Goal: Task Accomplishment & Management: Manage account settings

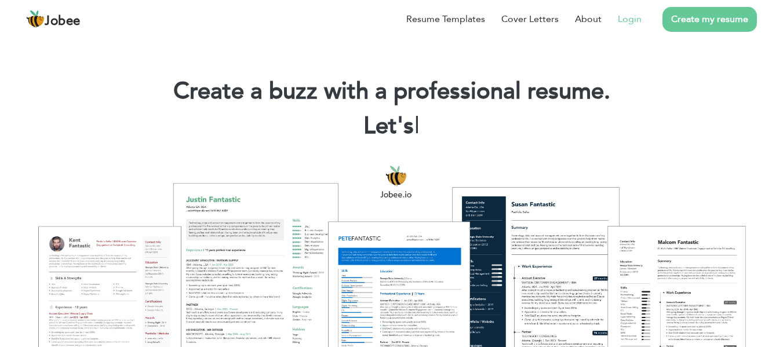
click at [620, 19] on link "Login" at bounding box center [629, 19] width 24 height 14
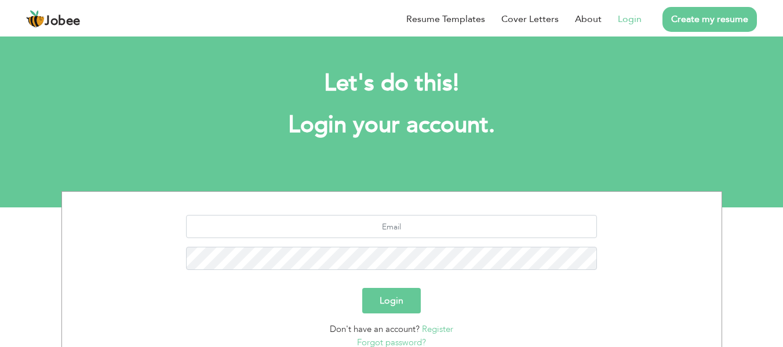
drag, startPoint x: 774, startPoint y: 168, endPoint x: 791, endPoint y: 192, distance: 28.8
click at [782, 192] on html "Jobee Resume Templates Cover Letters About Login Create my resume Let's do this…" at bounding box center [391, 103] width 783 height 207
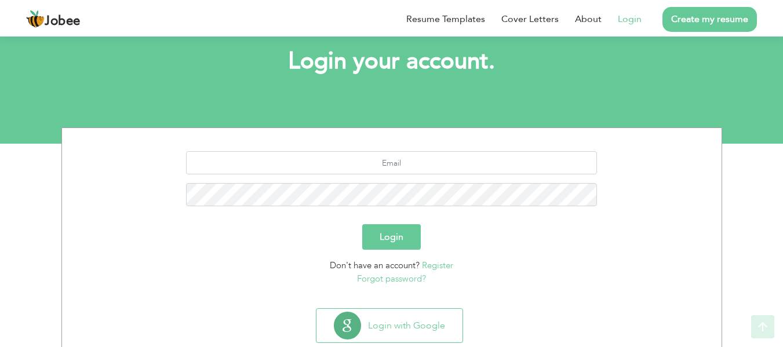
scroll to position [93, 0]
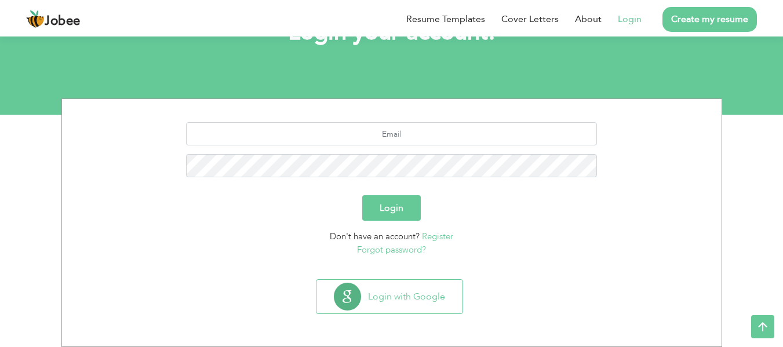
click at [386, 200] on button "Login" at bounding box center [391, 207] width 59 height 25
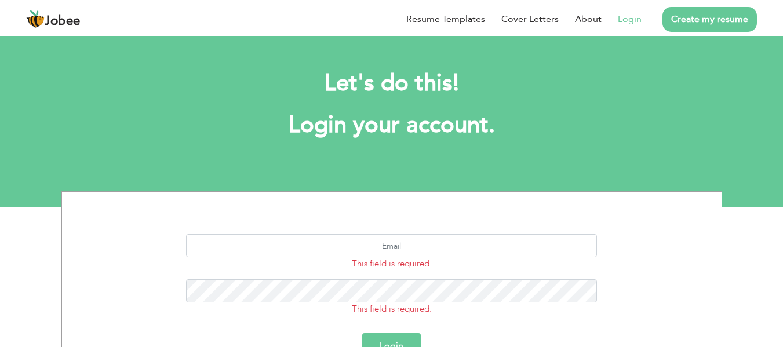
scroll to position [138, 0]
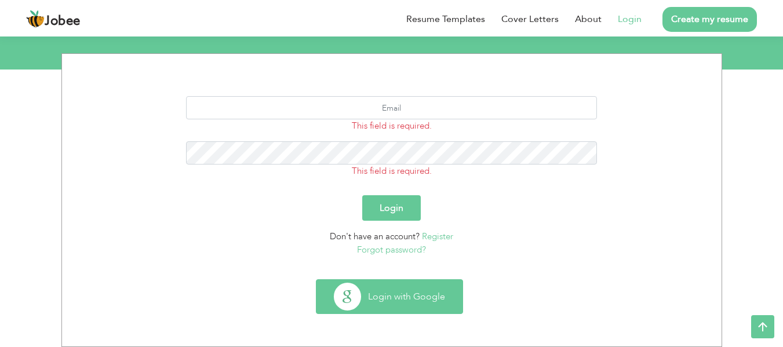
click at [374, 291] on button "Login with Google" at bounding box center [389, 297] width 146 height 34
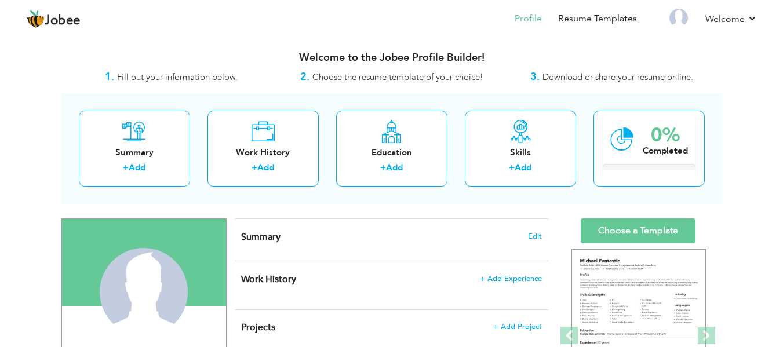
drag, startPoint x: 791, startPoint y: 120, endPoint x: 791, endPoint y: 94, distance: 25.5
click at [783, 94] on html "Jobee Profile Resume Templates Resume Templates Cover Letters About My Resume W…" at bounding box center [391, 173] width 783 height 347
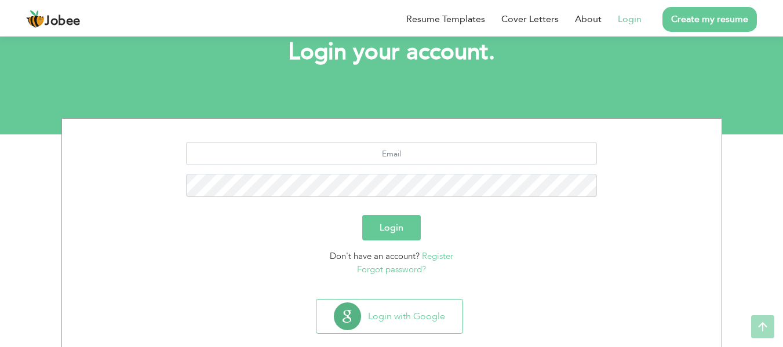
scroll to position [93, 0]
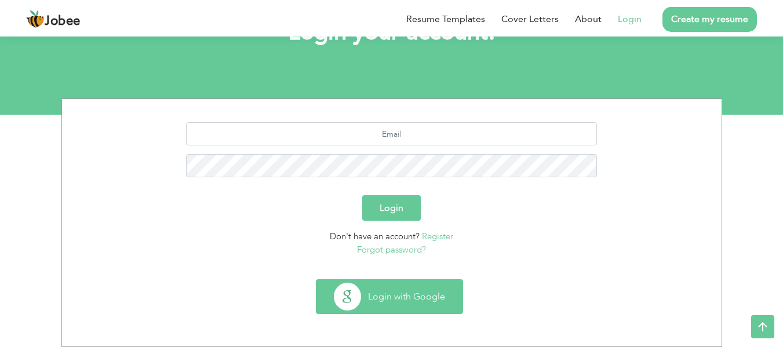
click at [374, 306] on button "Login with Google" at bounding box center [389, 297] width 146 height 34
